Goal: Task Accomplishment & Management: Manage account settings

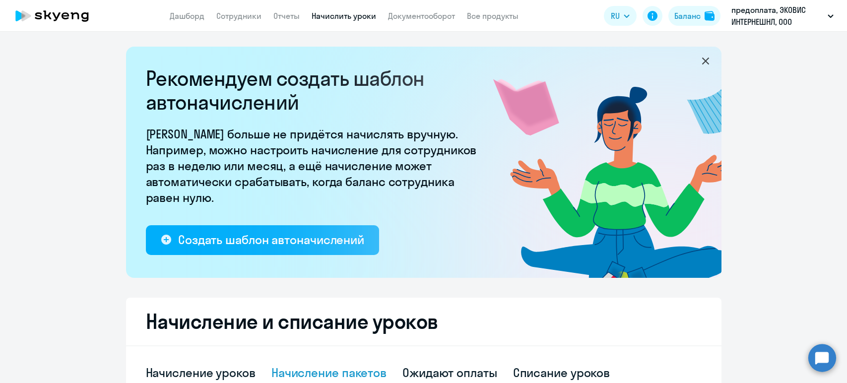
select select "10"
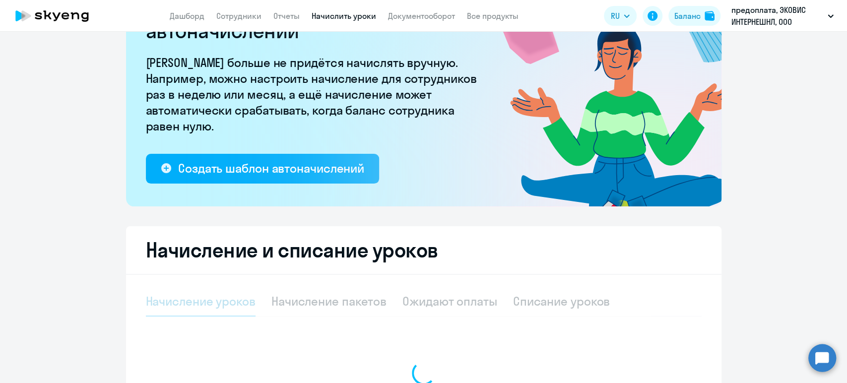
scroll to position [110, 0]
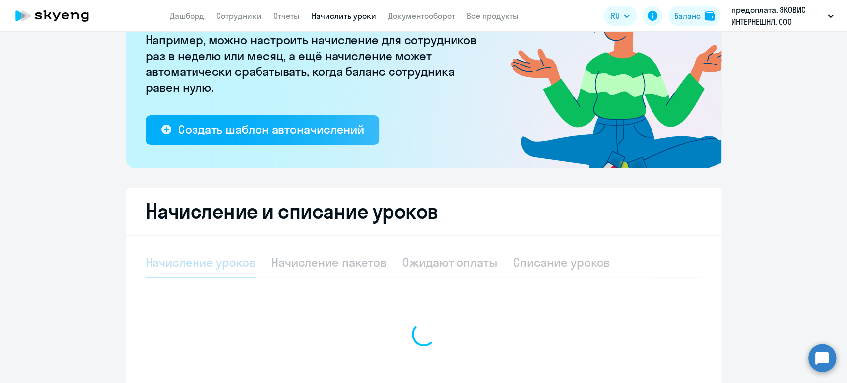
select select "10"
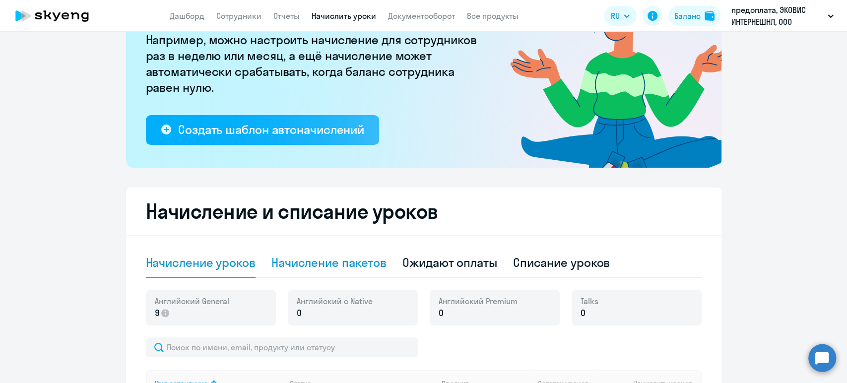
click at [312, 265] on div "Начисление пакетов" at bounding box center [328, 263] width 115 height 16
select select "10"
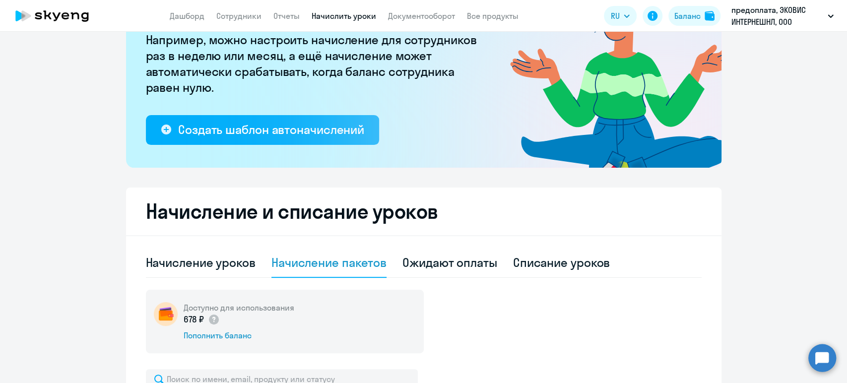
scroll to position [331, 0]
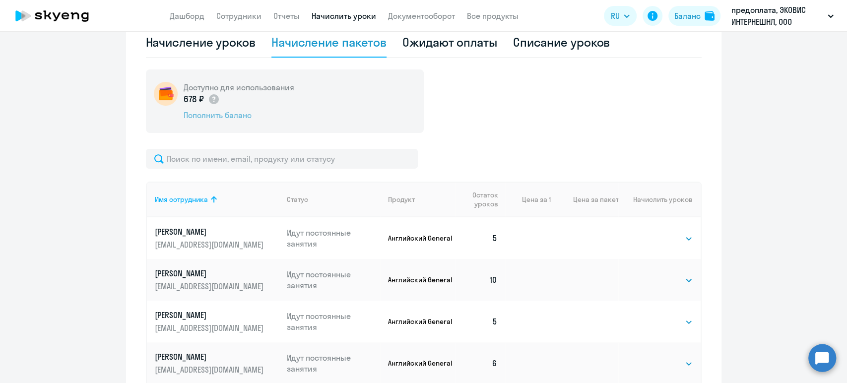
click at [240, 114] on div "Пополнить баланс" at bounding box center [239, 115] width 111 height 11
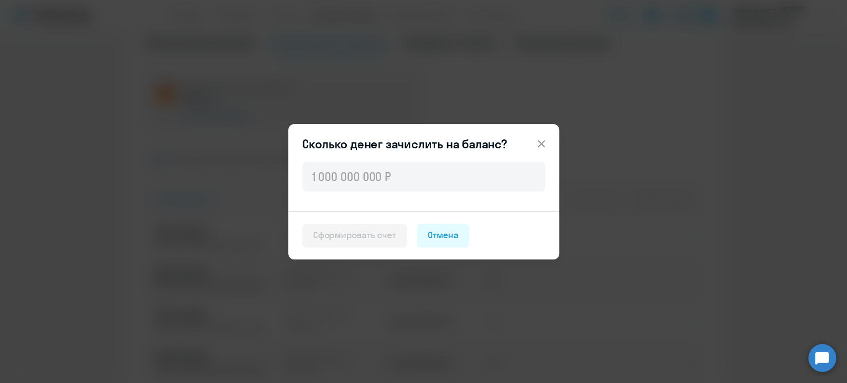
click at [548, 136] on button at bounding box center [542, 144] width 20 height 20
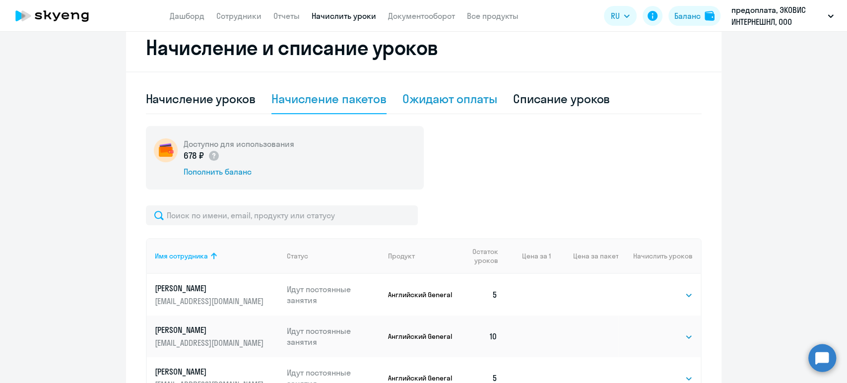
scroll to position [220, 0]
